Goal: Check status

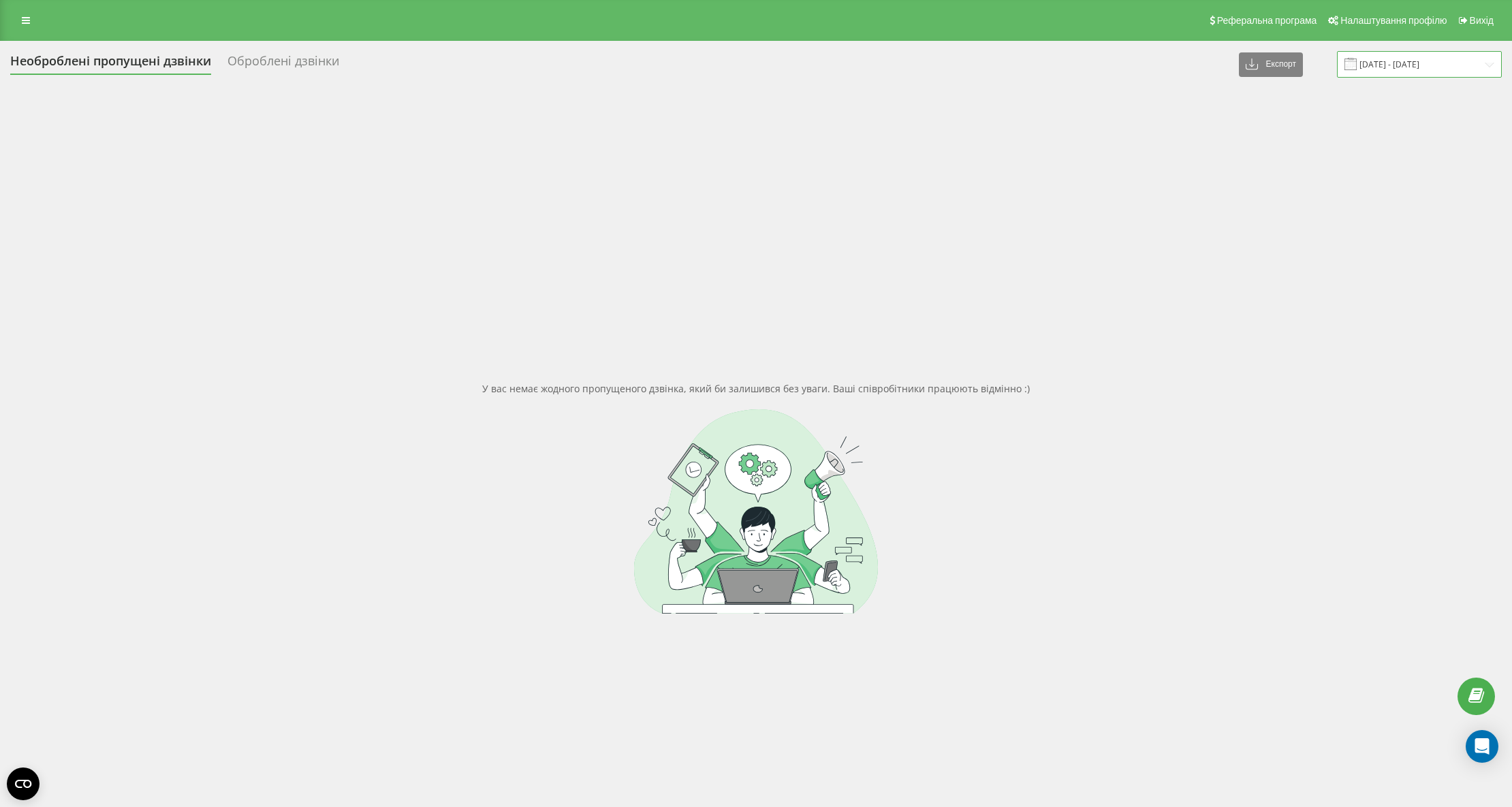
click at [1415, 74] on input "[DATE] - [DATE]" at bounding box center [1419, 64] width 165 height 27
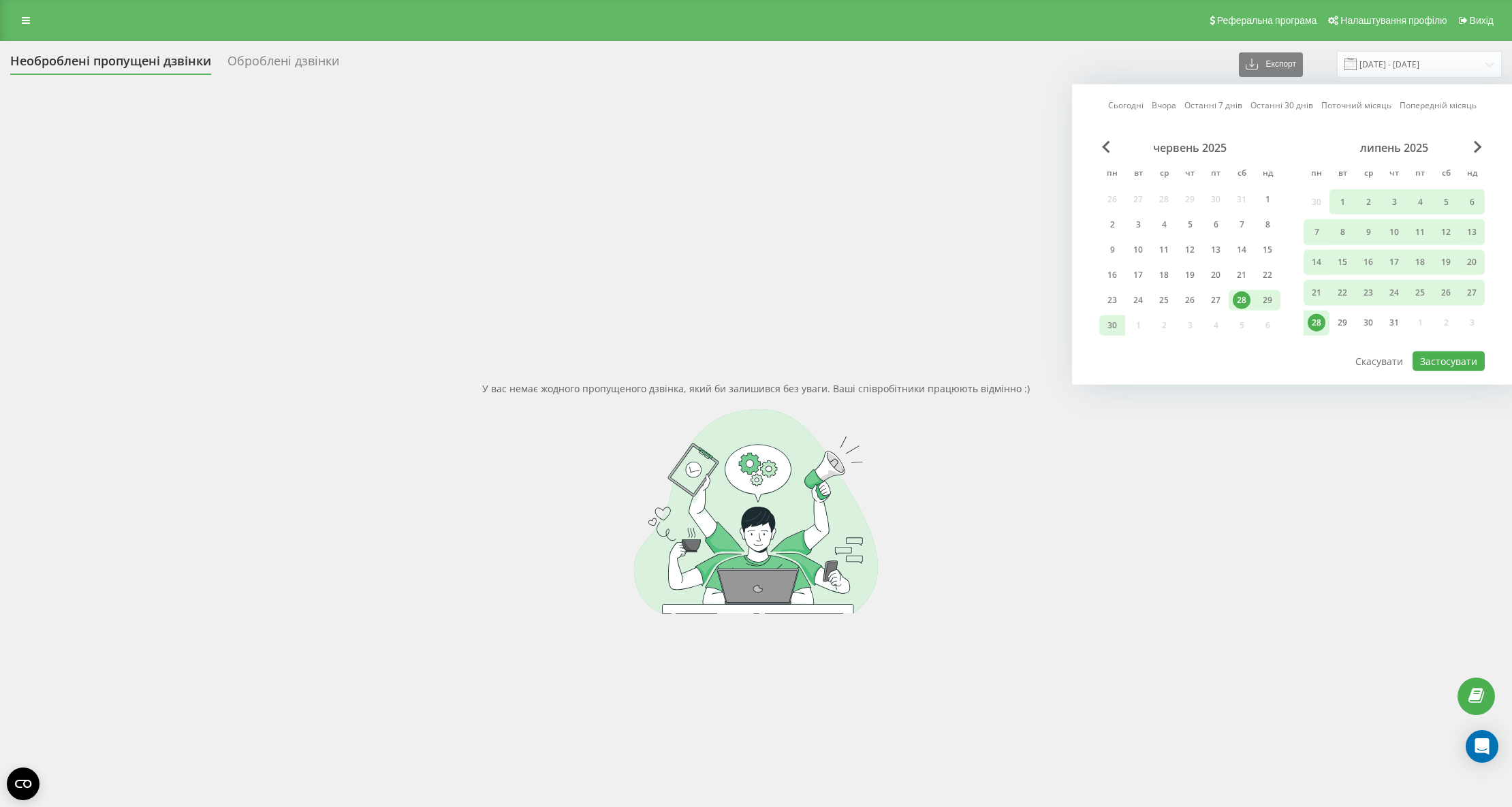
click at [1480, 139] on div "Сьогодні Вчора Останні 7 днів Останні 30 днів Поточний місяць Попередній місяць…" at bounding box center [1291, 235] width 440 height 301
click at [1478, 143] on span "Next Month" at bounding box center [1478, 147] width 8 height 12
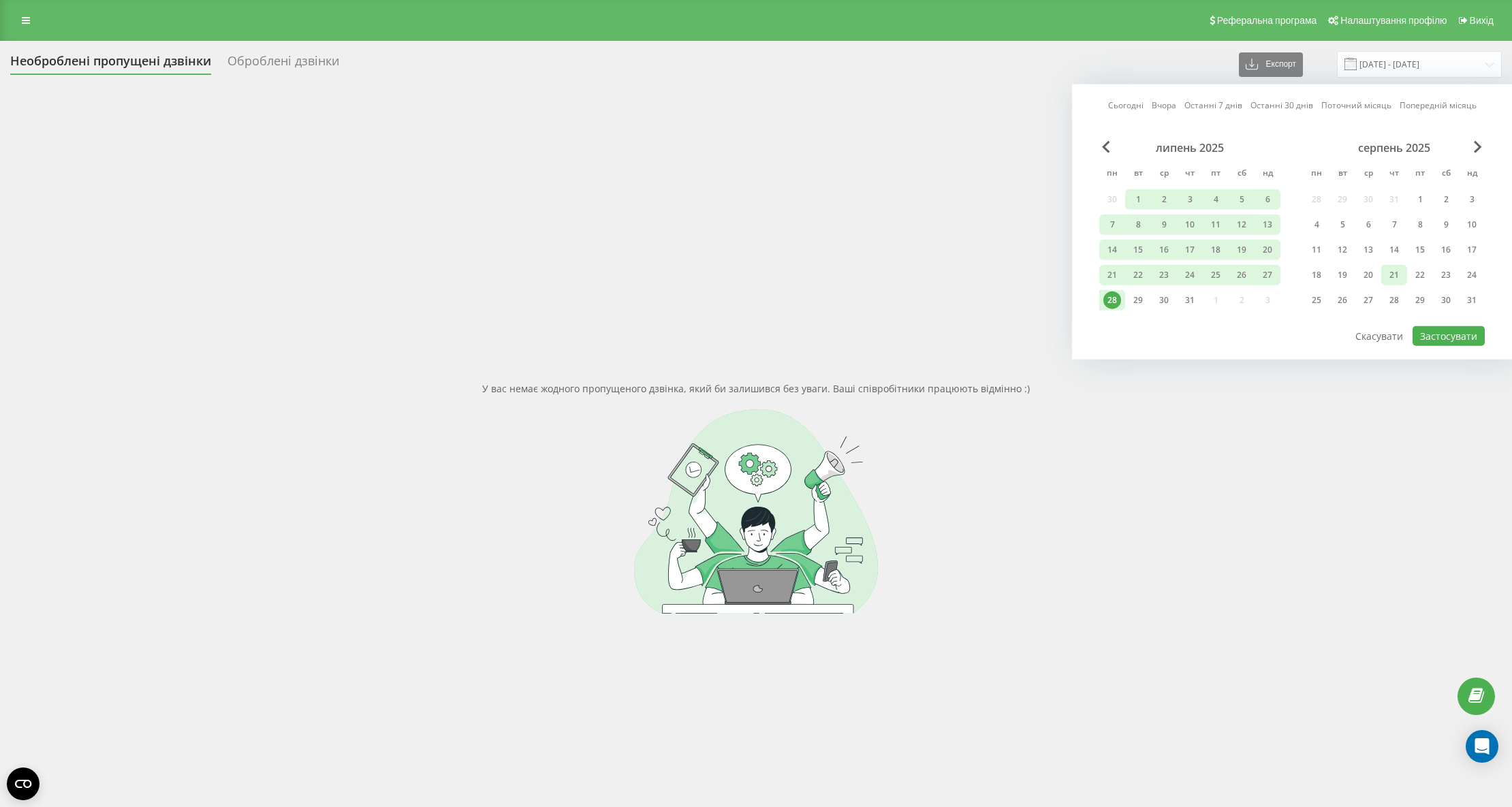
click at [1394, 270] on div "21" at bounding box center [1393, 275] width 18 height 18
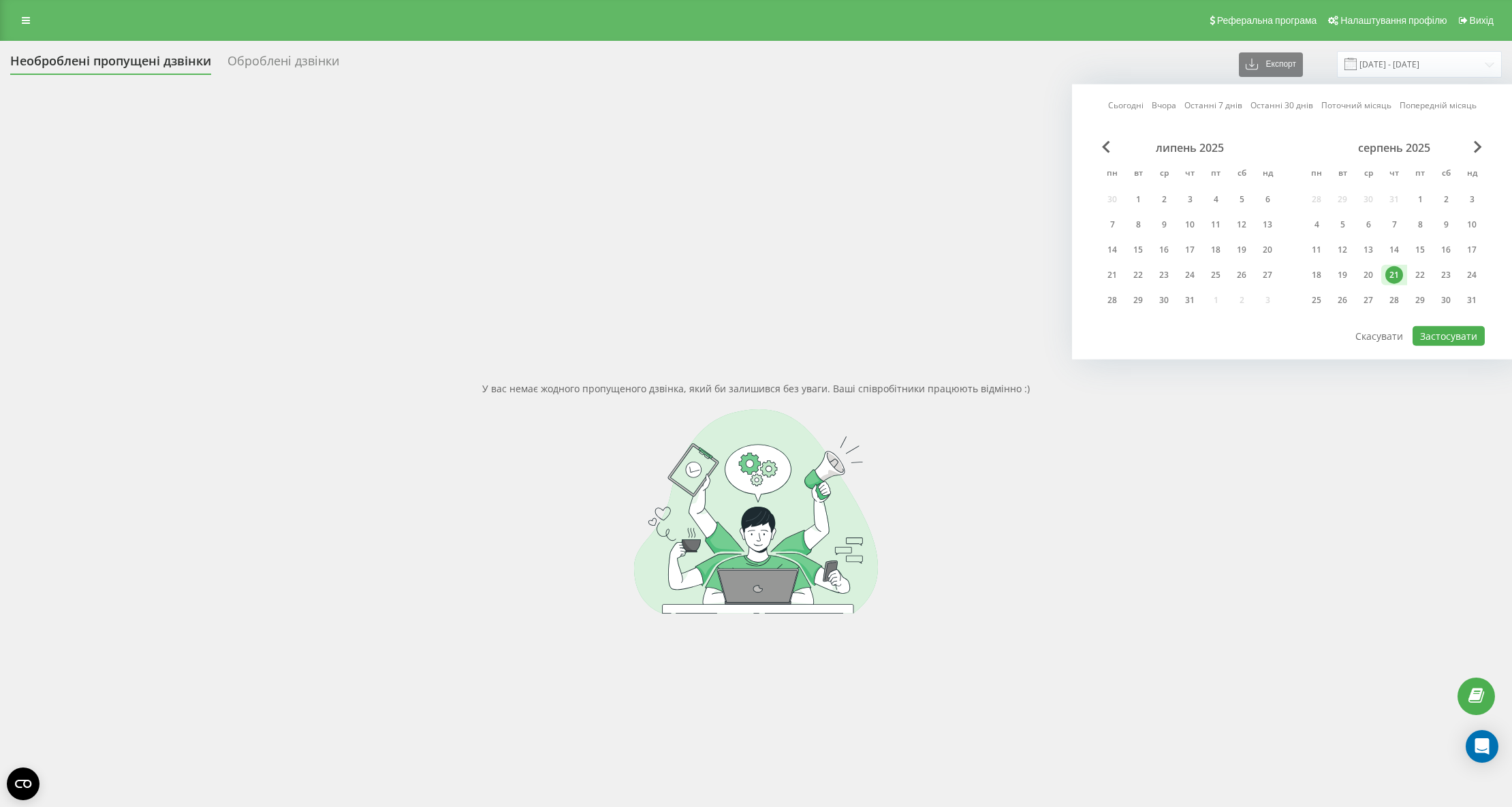
click at [1467, 346] on div "Сьогодні Вчора Останні 7 днів Останні 30 днів Поточний місяць Попередній місяць…" at bounding box center [1291, 222] width 440 height 275
drag, startPoint x: 1461, startPoint y: 332, endPoint x: 1455, endPoint y: 352, distance: 20.9
click at [1458, 332] on button "Застосувати" at bounding box center [1449, 336] width 72 height 19
type input "[DATE] - [DATE]"
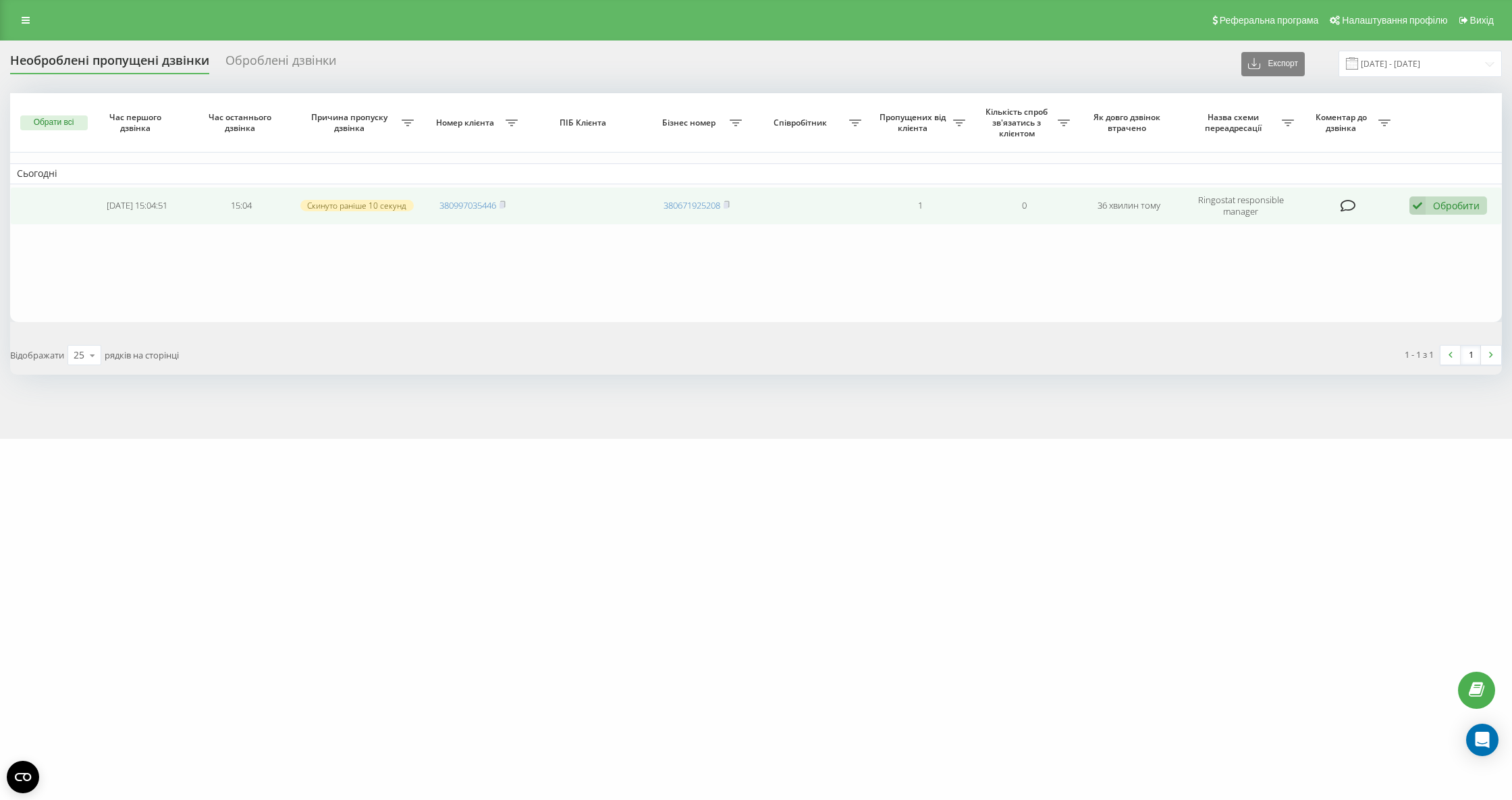
click at [1468, 202] on div "Обробити" at bounding box center [1456, 206] width 47 height 13
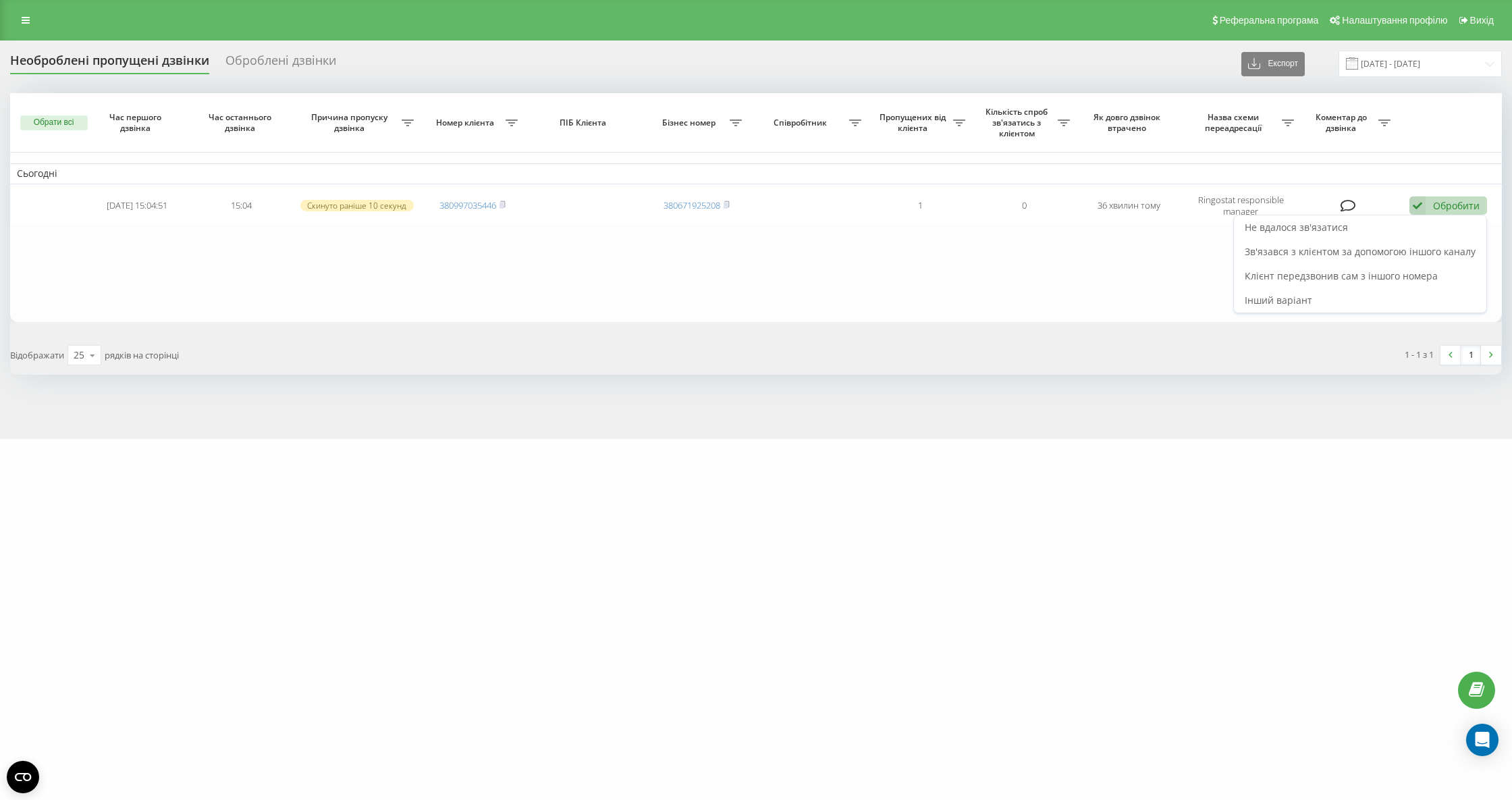
click at [1419, 254] on span "Зв'язався з клієнтом за допомогою іншого каналу" at bounding box center [1360, 251] width 231 height 13
